Goal: Information Seeking & Learning: Check status

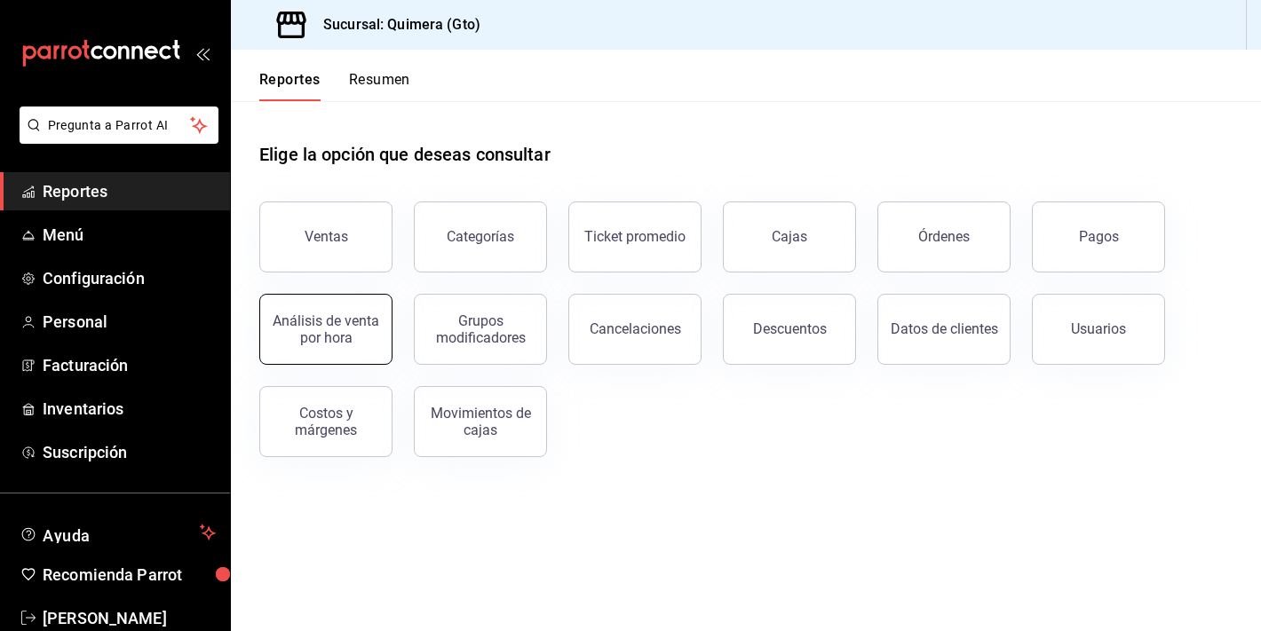
click at [351, 314] on div "Análisis de venta por hora" at bounding box center [326, 330] width 110 height 34
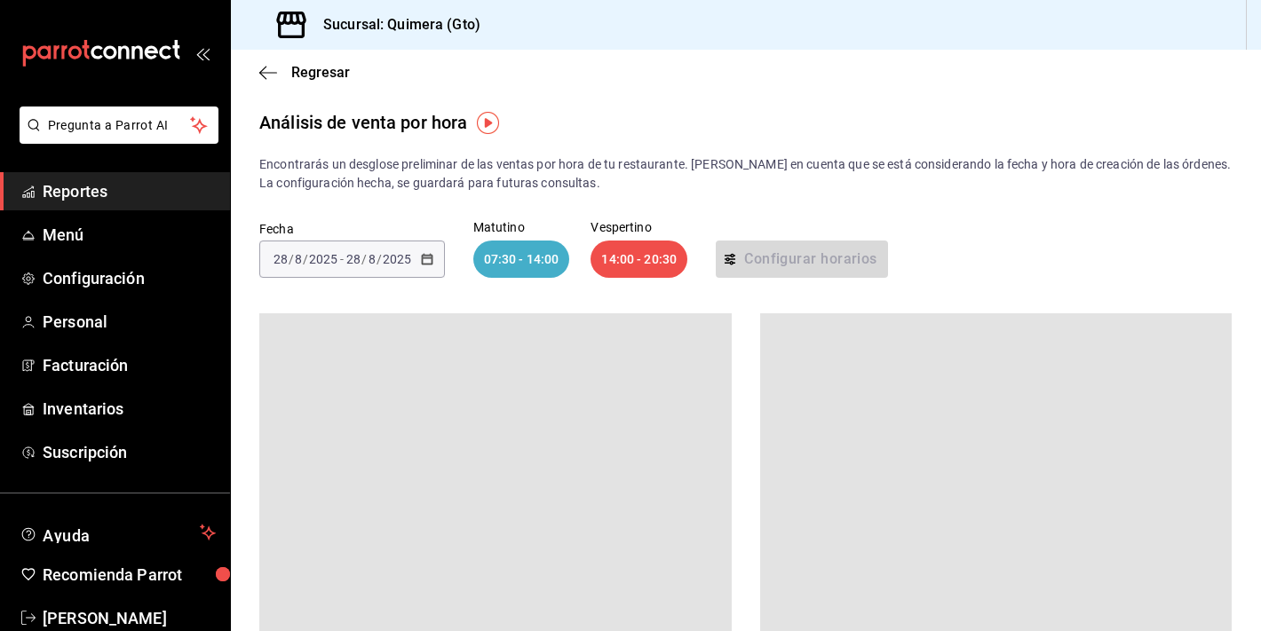
click at [136, 47] on icon "mailbox folders" at bounding box center [136, 52] width 11 height 13
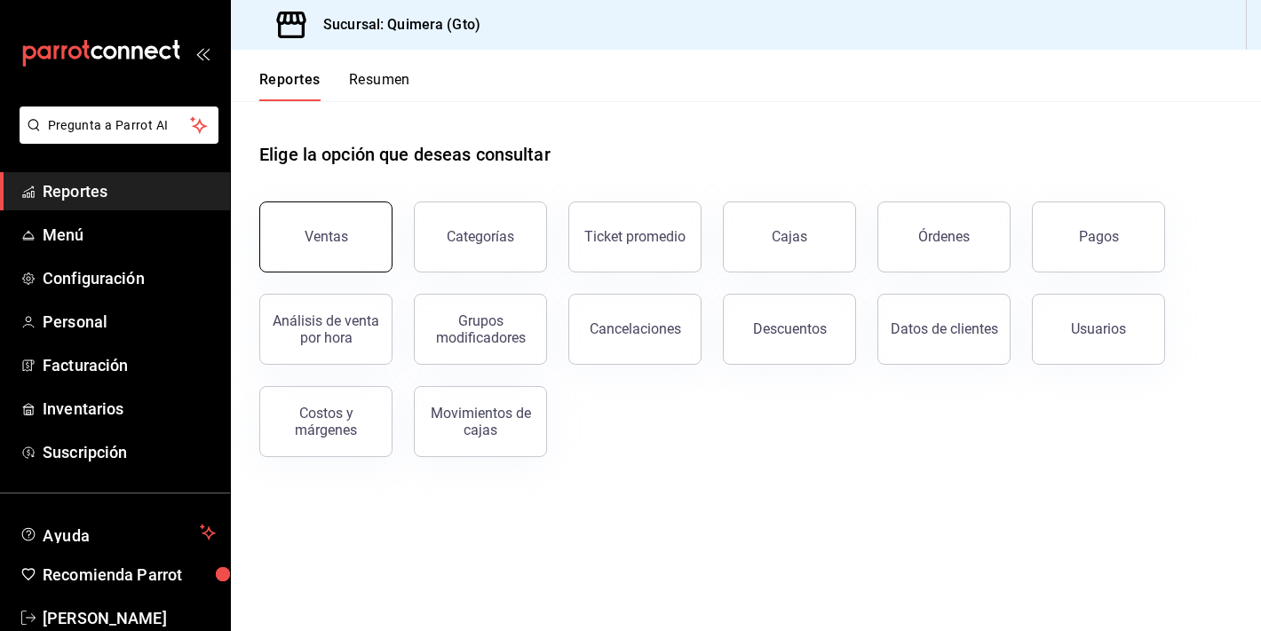
click at [364, 231] on button "Ventas" at bounding box center [325, 237] width 133 height 71
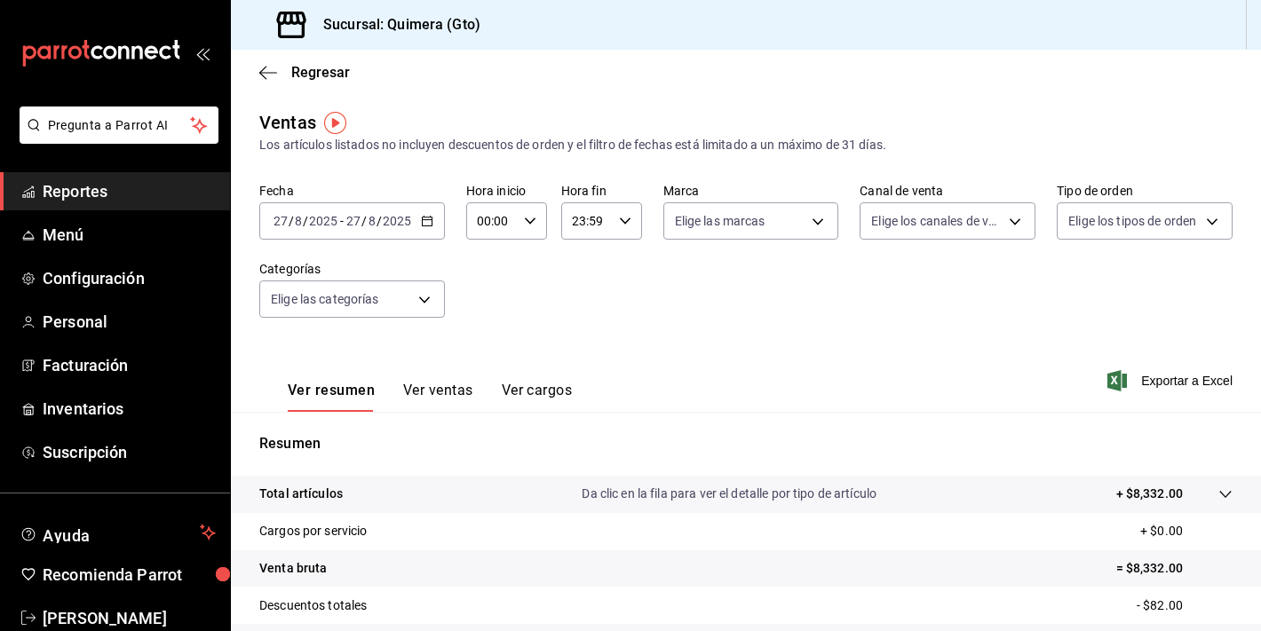
click at [417, 400] on button "Ver ventas" at bounding box center [438, 397] width 70 height 30
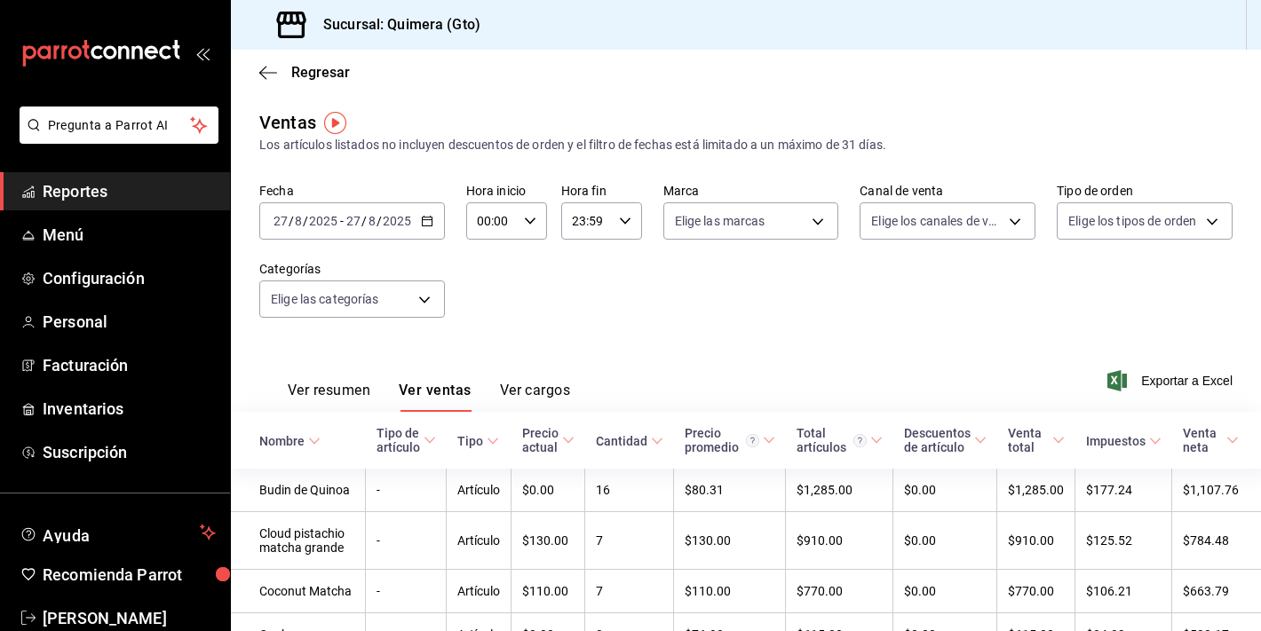
click at [338, 231] on div "[DATE] [DATE] - [DATE] [DATE]" at bounding box center [352, 220] width 186 height 37
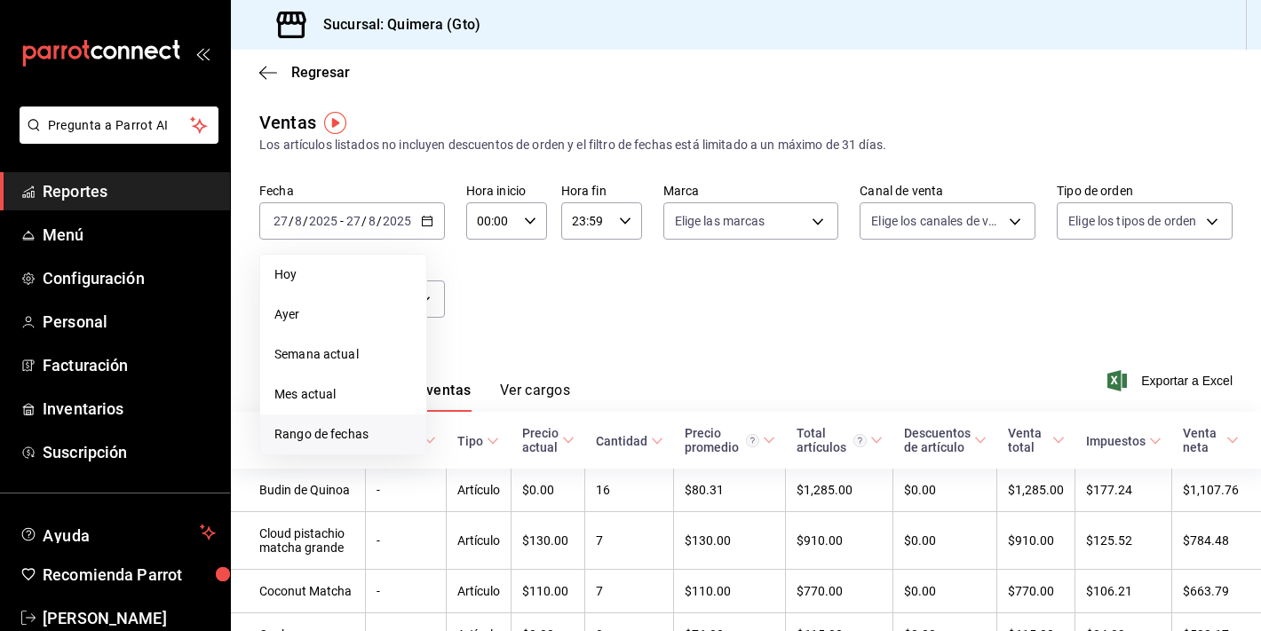
click at [361, 434] on span "Rango de fechas" at bounding box center [343, 434] width 138 height 19
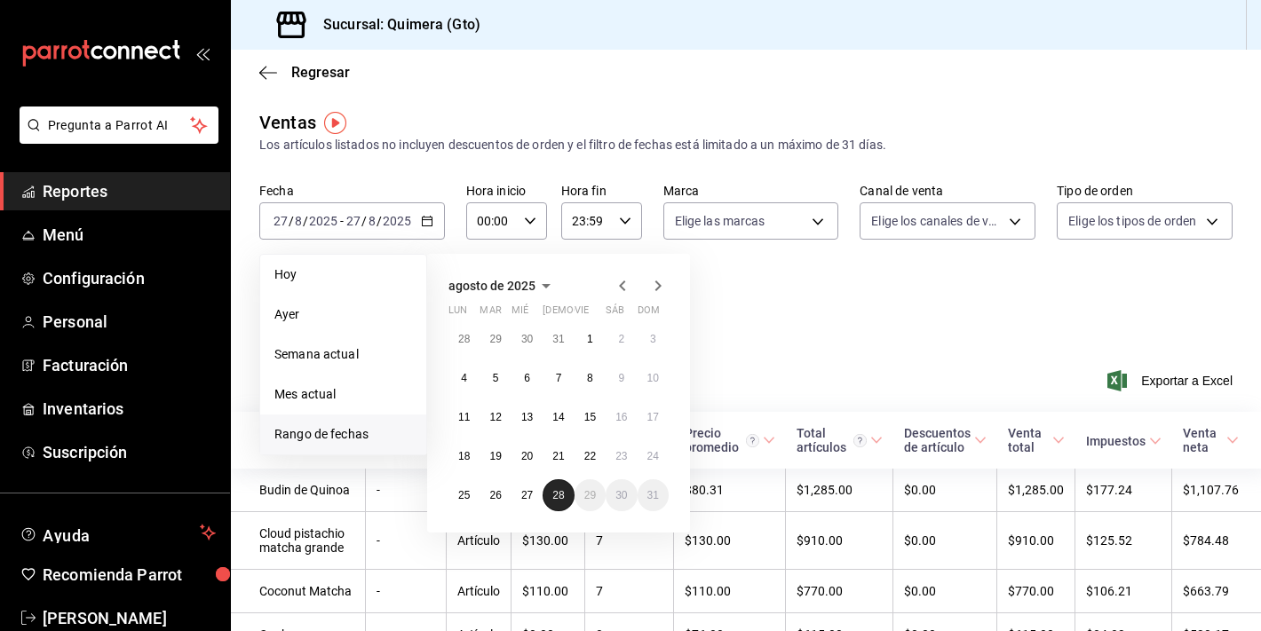
click at [556, 496] on abbr "28" at bounding box center [558, 495] width 12 height 12
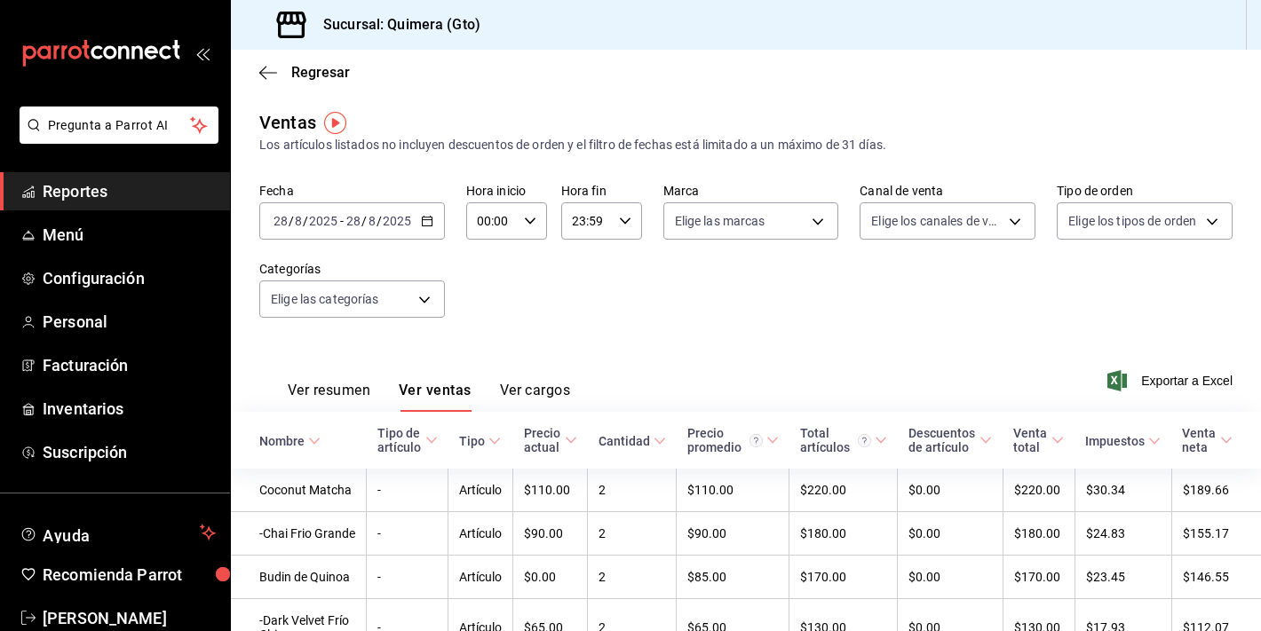
click at [306, 408] on button "Ver resumen" at bounding box center [329, 397] width 83 height 30
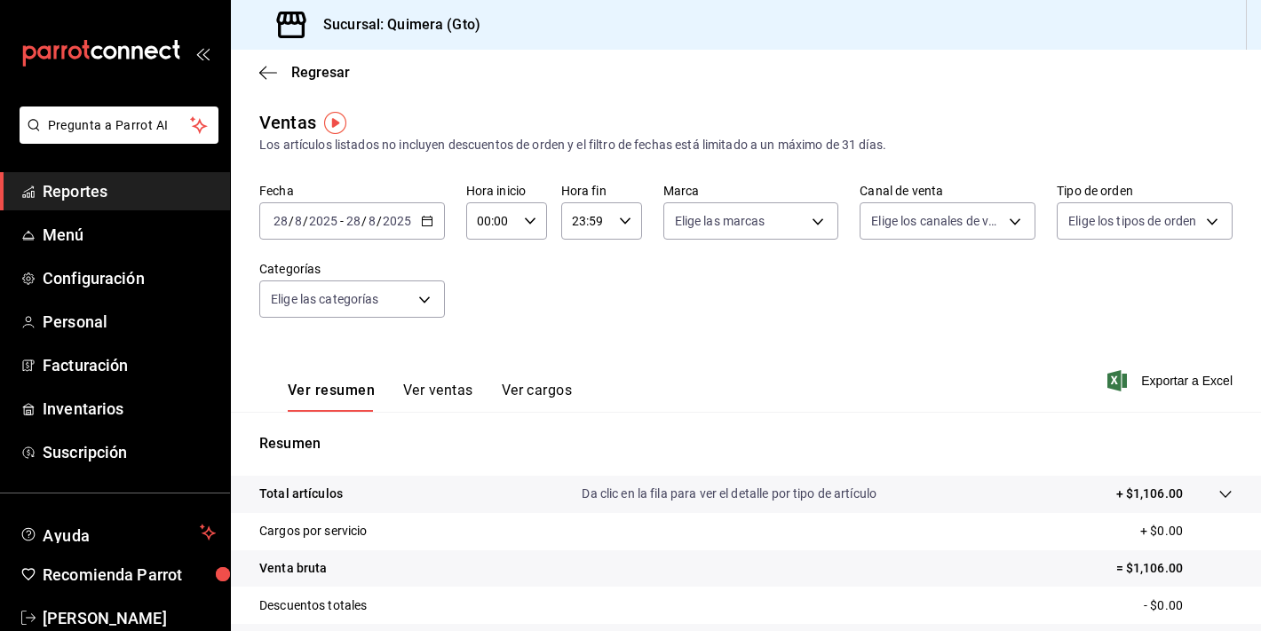
click at [406, 218] on input "2025" at bounding box center [397, 221] width 30 height 14
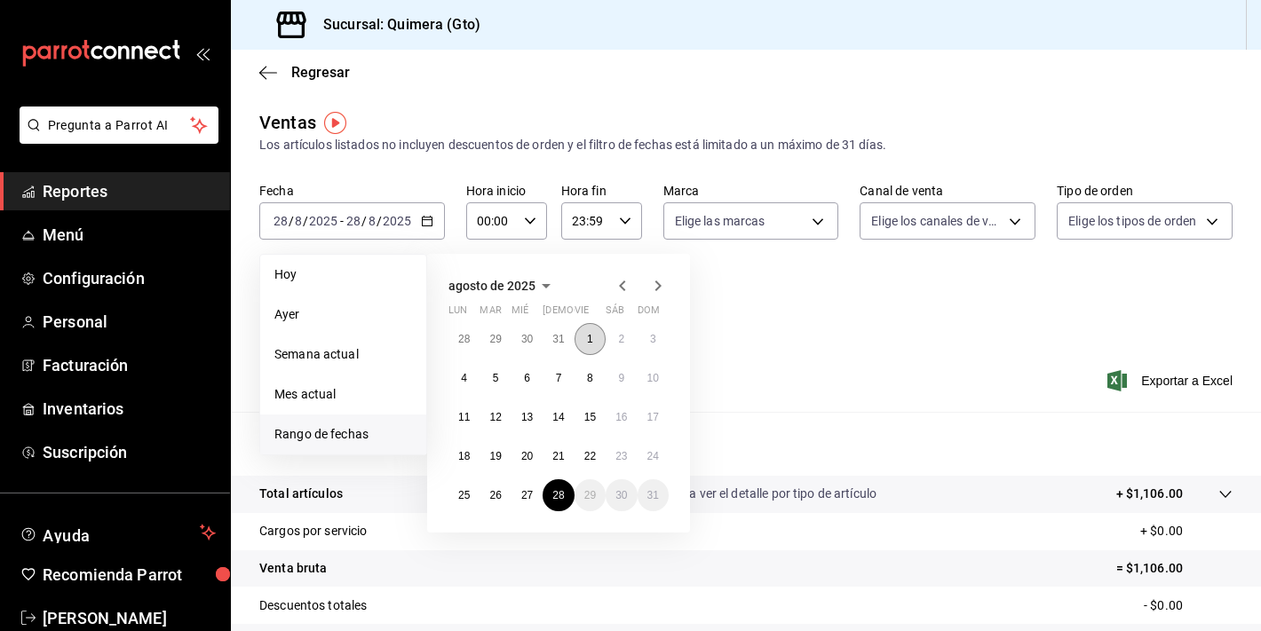
click at [584, 346] on button "1" at bounding box center [590, 339] width 31 height 32
click at [536, 493] on button "27" at bounding box center [527, 496] width 31 height 32
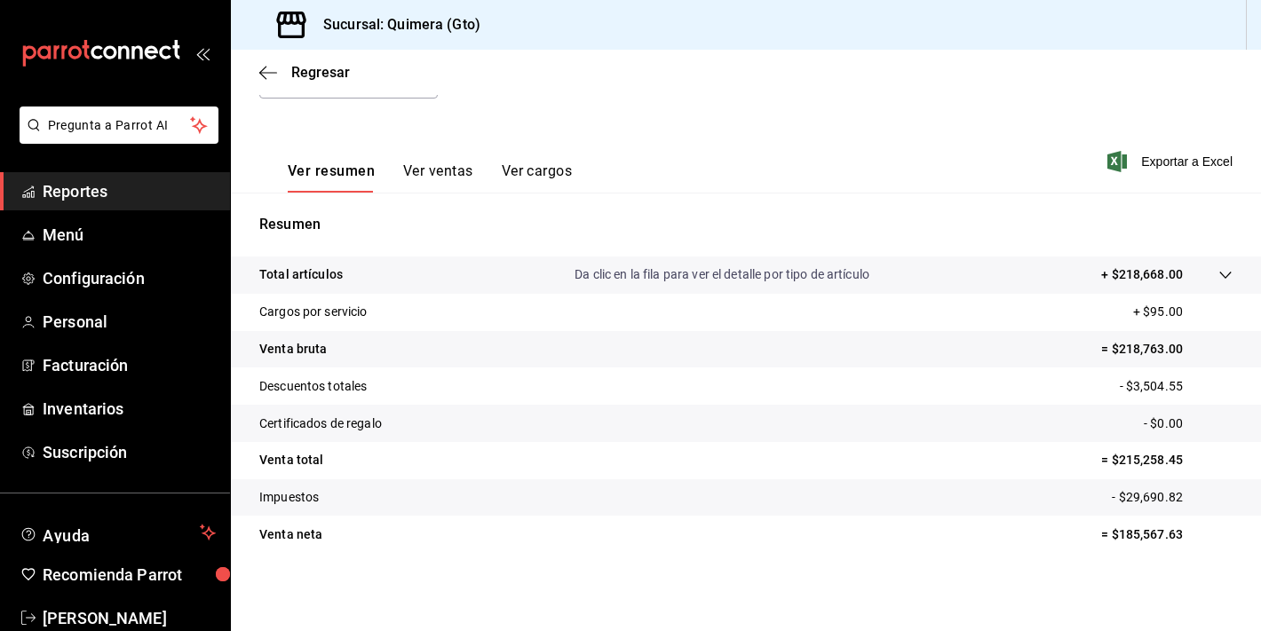
scroll to position [219, 0]
click at [286, 91] on div "Regresar" at bounding box center [746, 72] width 1030 height 45
click at [262, 82] on div "Regresar" at bounding box center [746, 72] width 1030 height 45
click at [266, 76] on icon "button" at bounding box center [268, 73] width 18 height 16
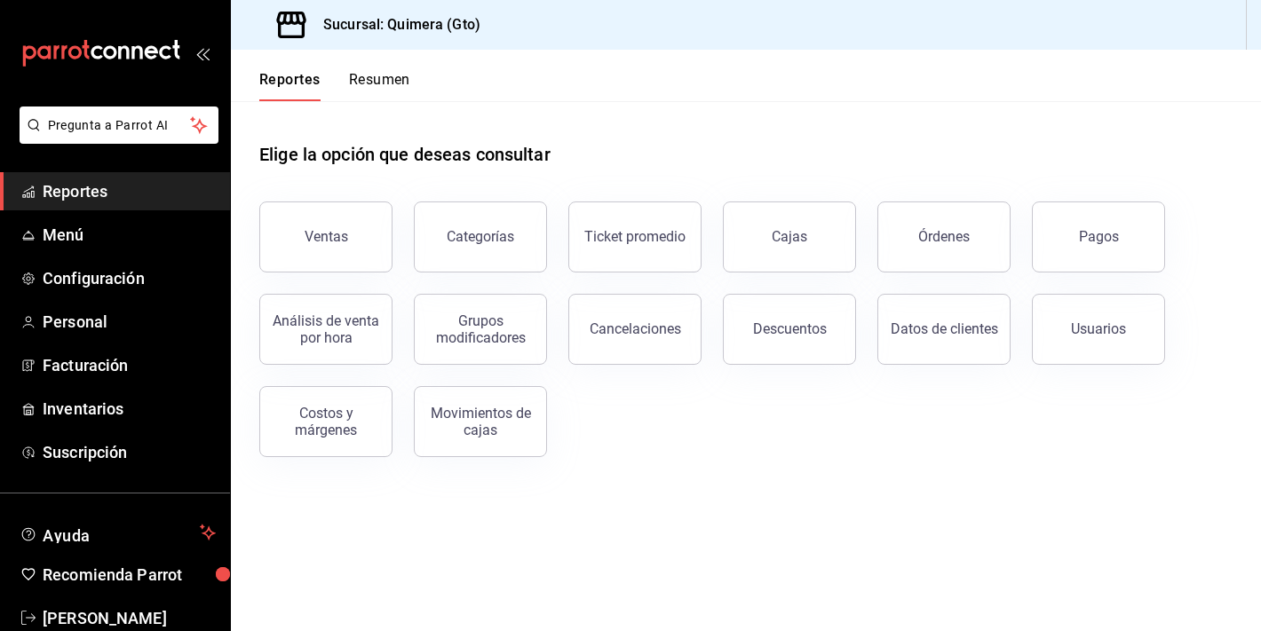
click at [409, 251] on div "Categorías" at bounding box center [470, 226] width 155 height 92
click at [365, 251] on button "Ventas" at bounding box center [325, 237] width 133 height 71
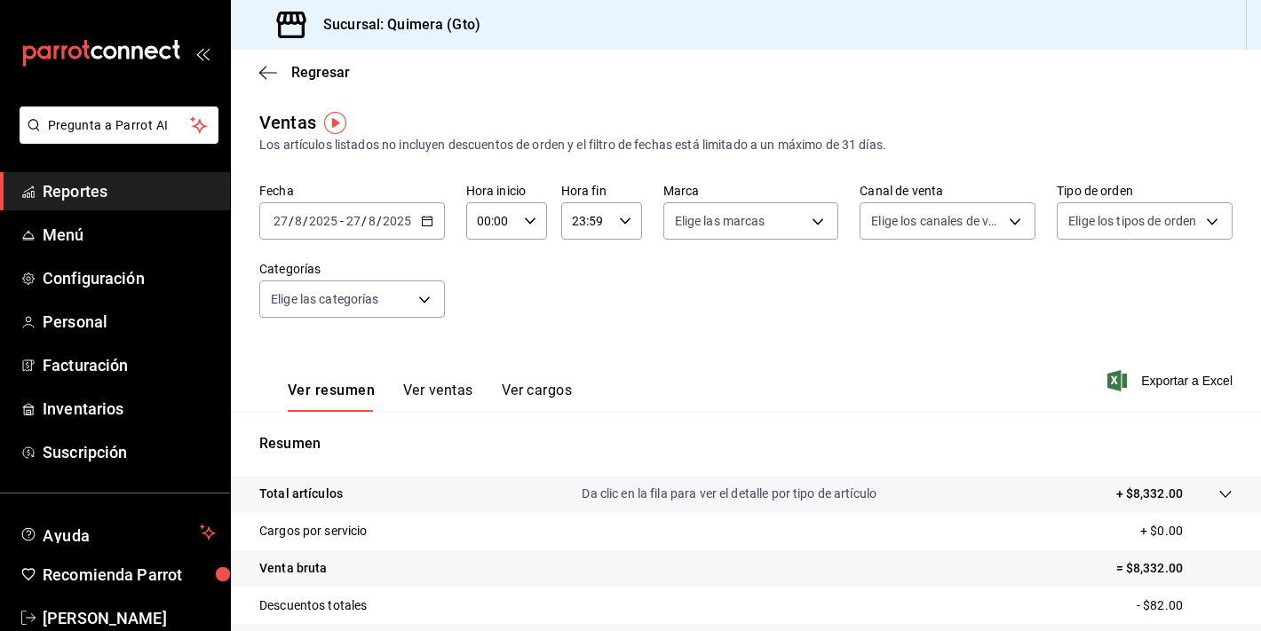
click at [433, 202] on div "[DATE] [DATE] - [DATE] [DATE]" at bounding box center [352, 220] width 186 height 37
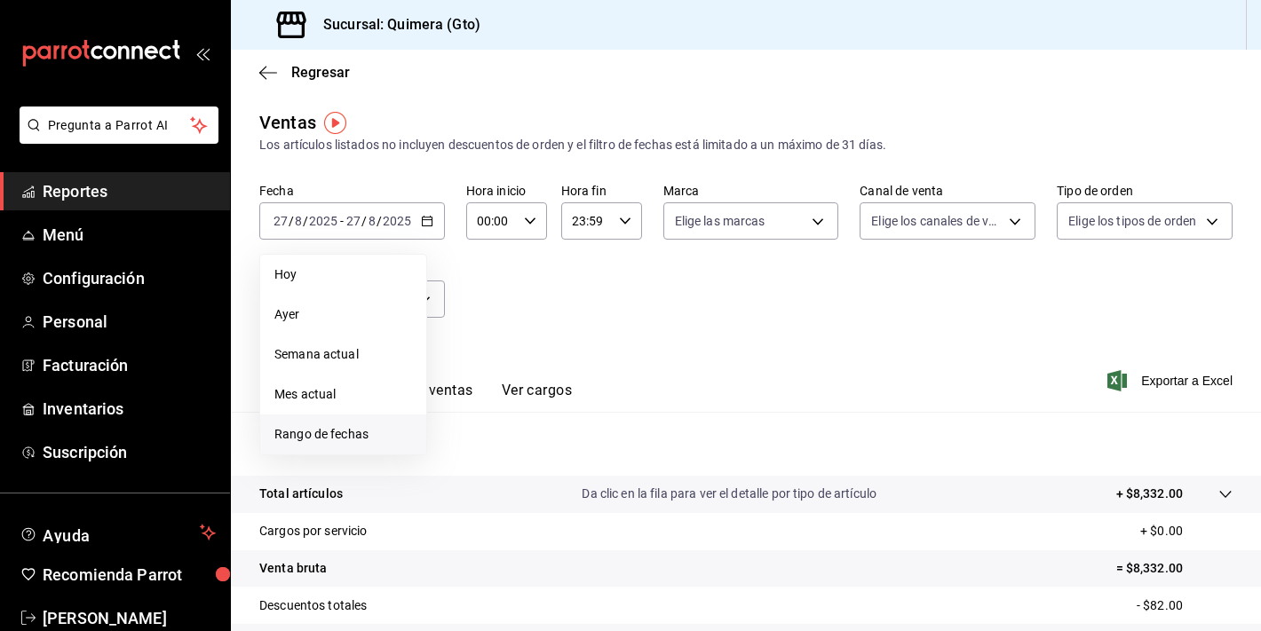
click at [403, 433] on span "Rango de fechas" at bounding box center [343, 434] width 138 height 19
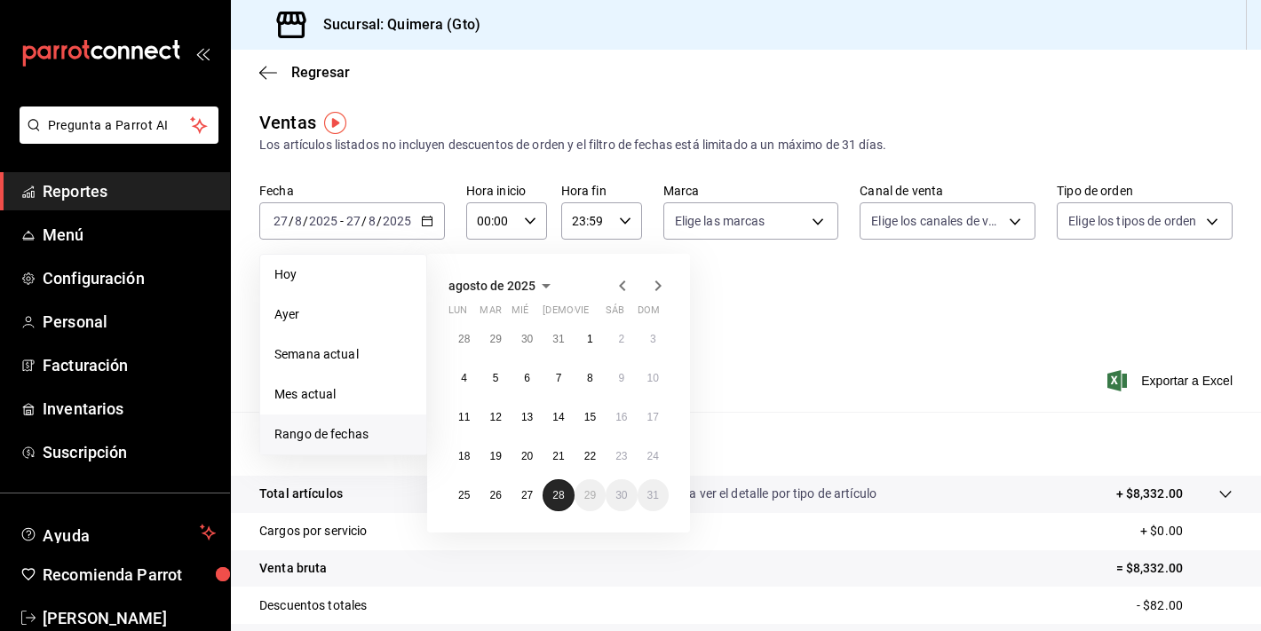
click at [560, 494] on abbr "28" at bounding box center [558, 495] width 12 height 12
